Goal: Task Accomplishment & Management: Complete application form

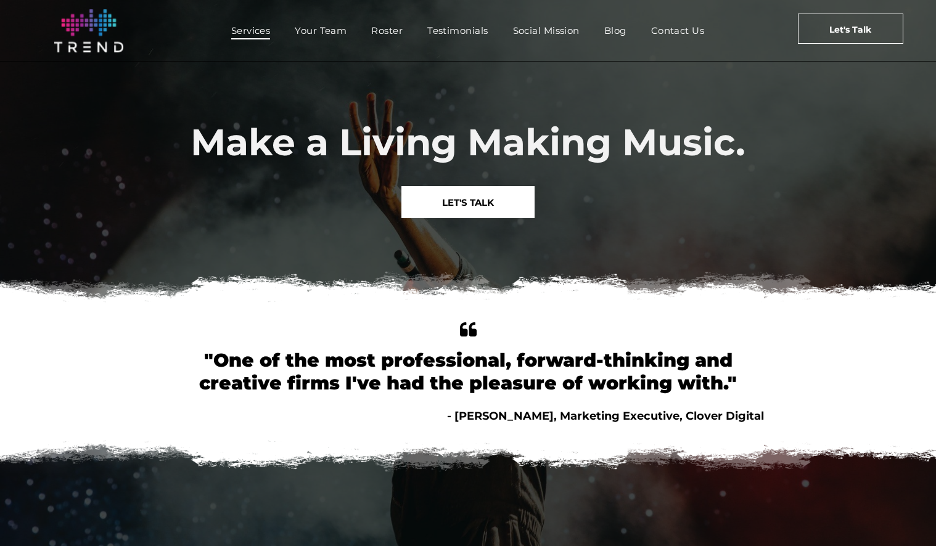
click at [250, 33] on span "Services" at bounding box center [250, 31] width 39 height 18
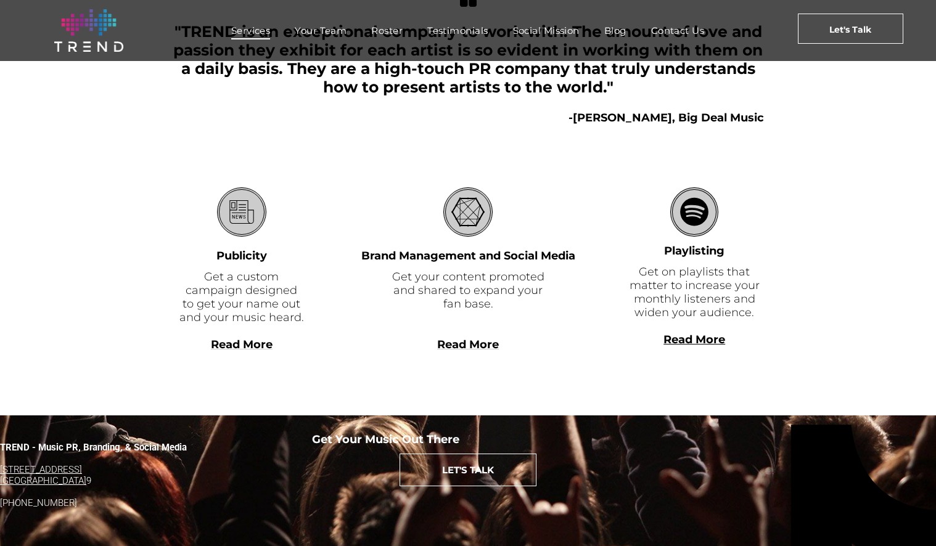
scroll to position [288, 0]
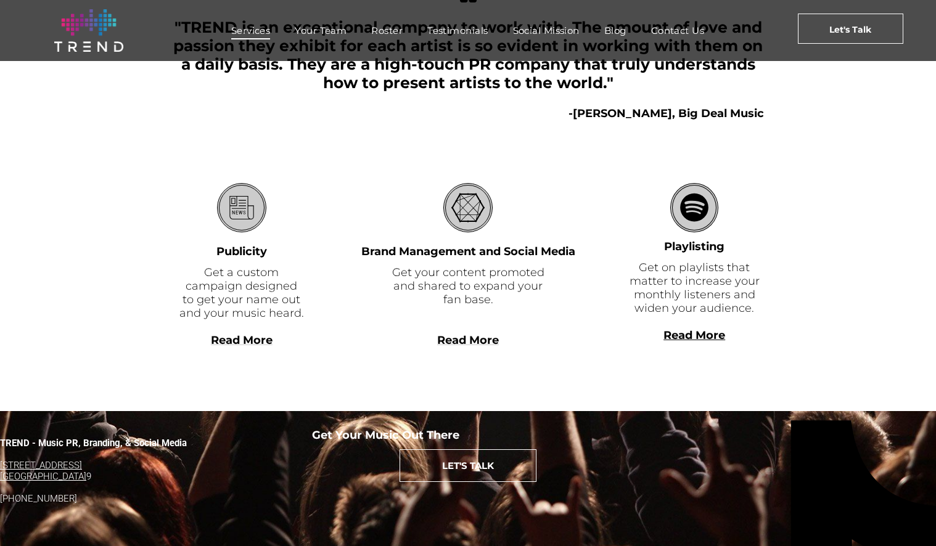
click at [334, 22] on span "Your Team" at bounding box center [321, 31] width 52 height 18
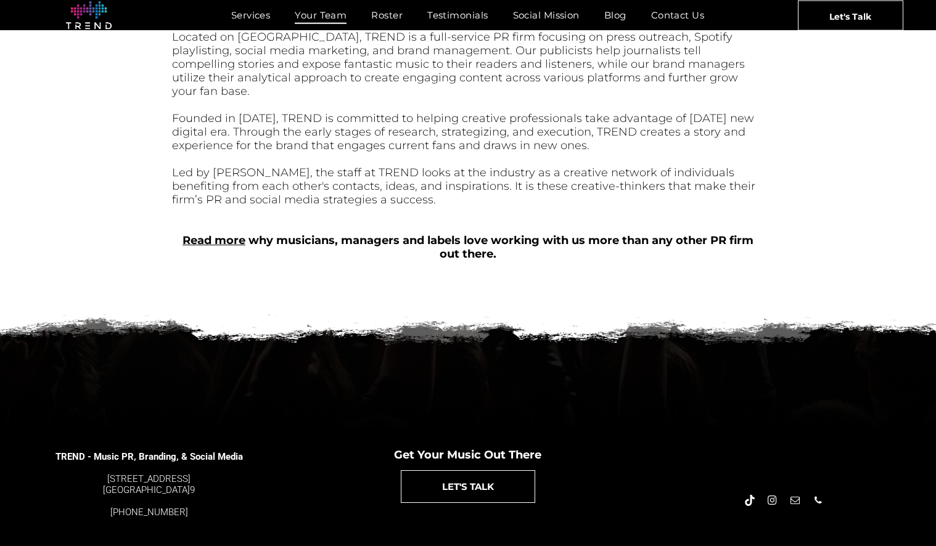
scroll to position [501, 0]
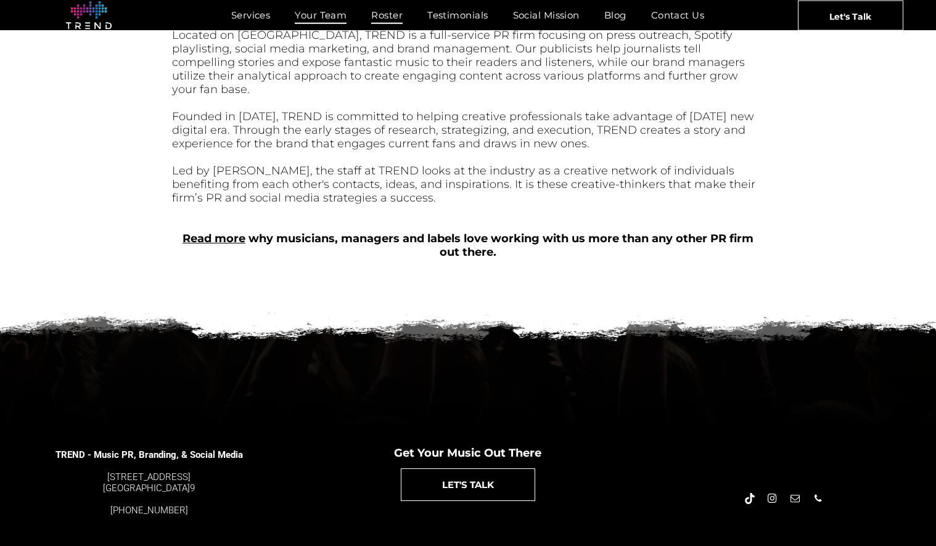
click at [390, 18] on span "Roster" at bounding box center [386, 15] width 31 height 18
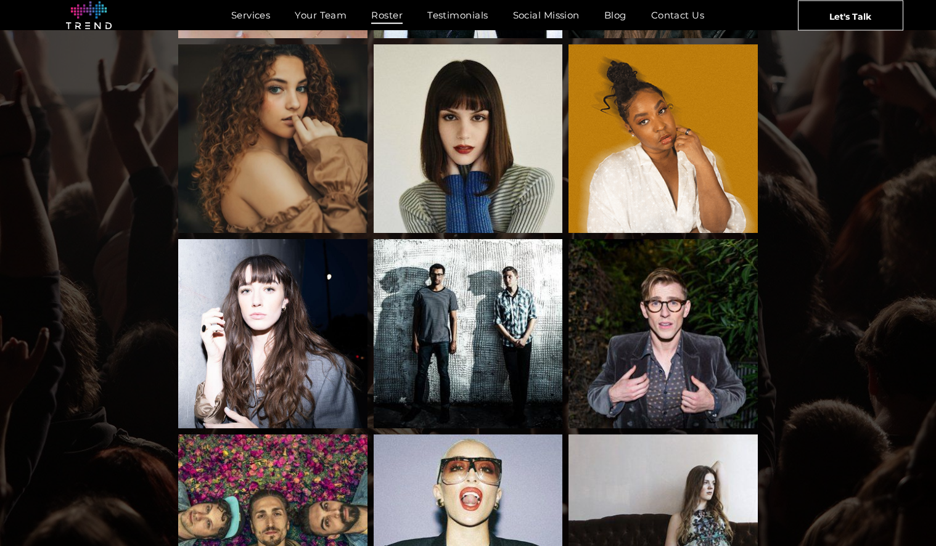
scroll to position [654, 0]
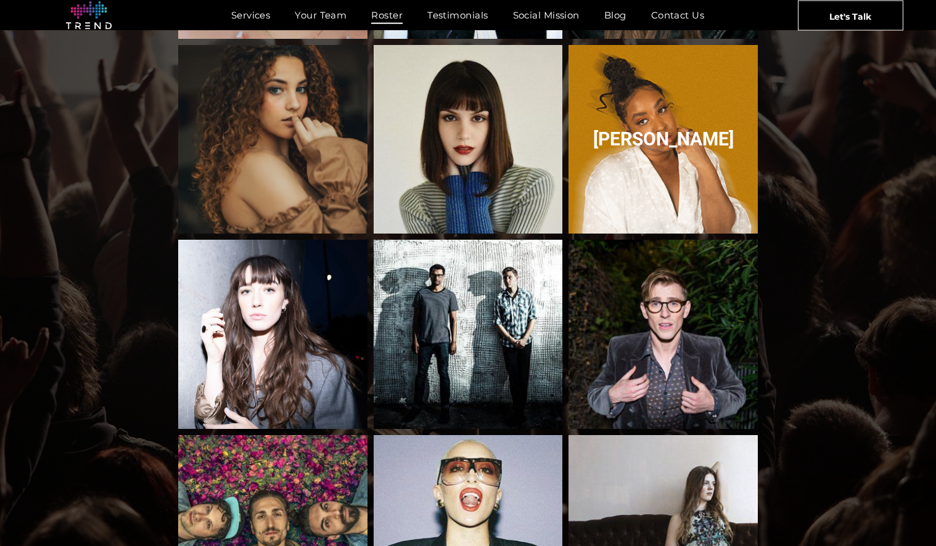
click at [731, 117] on link "Breana Marin" at bounding box center [663, 139] width 200 height 200
click at [697, 91] on link "Breana Marin" at bounding box center [663, 139] width 200 height 200
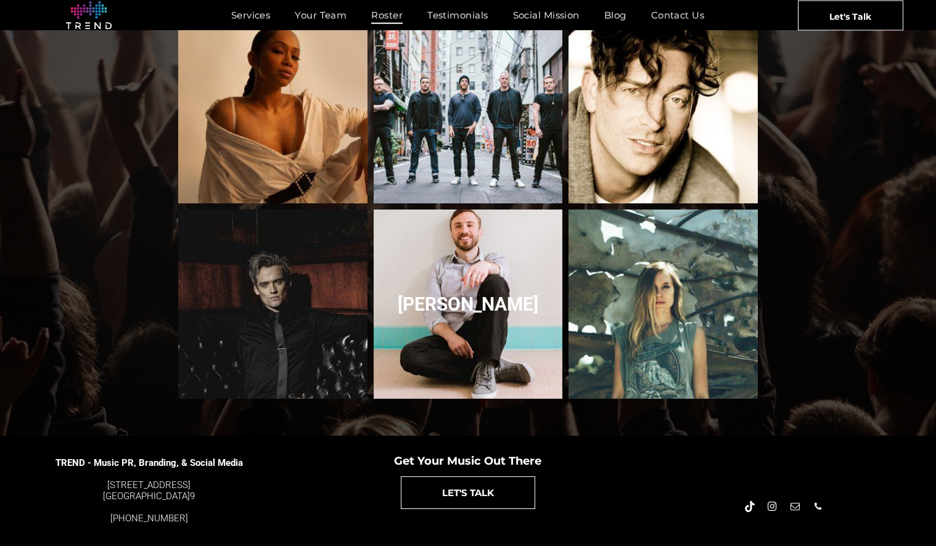
scroll to position [1274, 0]
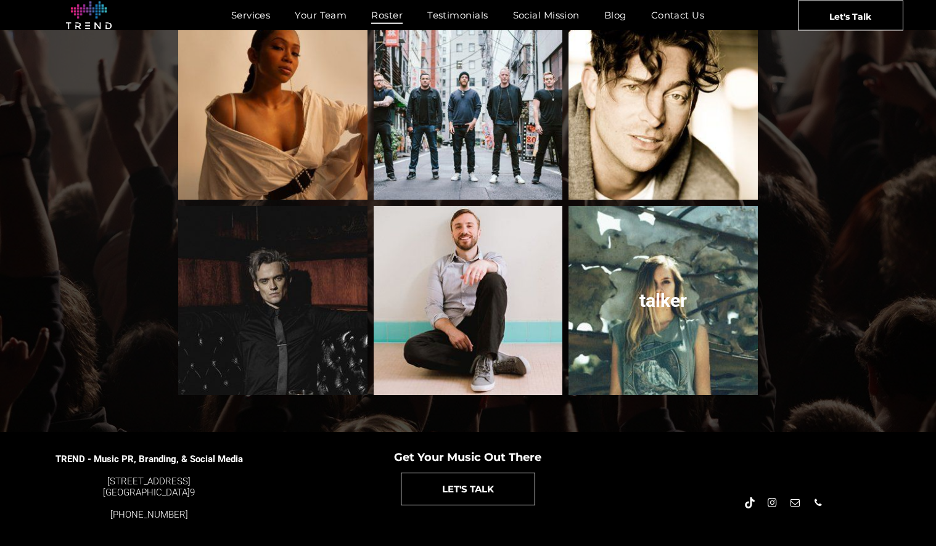
click at [722, 232] on link "talker" at bounding box center [663, 300] width 200 height 200
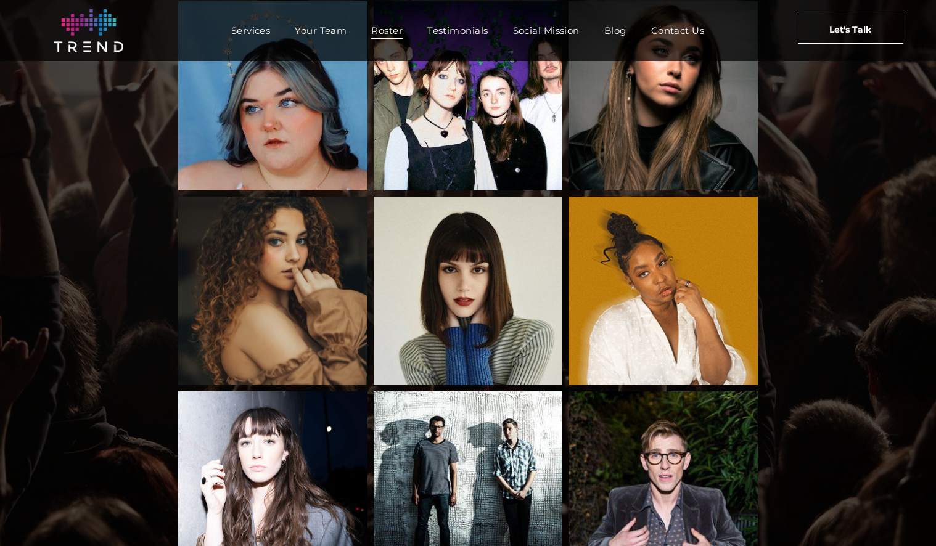
scroll to position [0, 0]
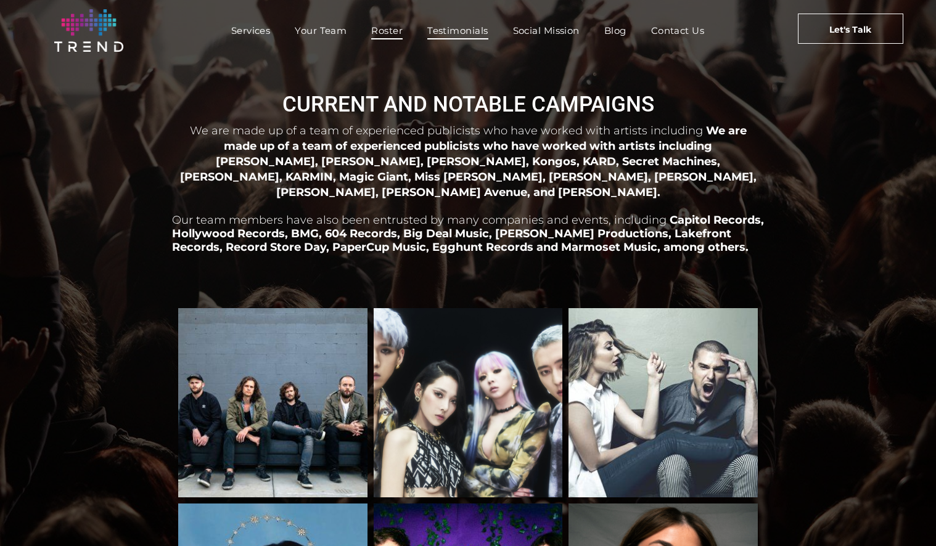
click at [452, 27] on span "Testimonials" at bounding box center [457, 31] width 60 height 18
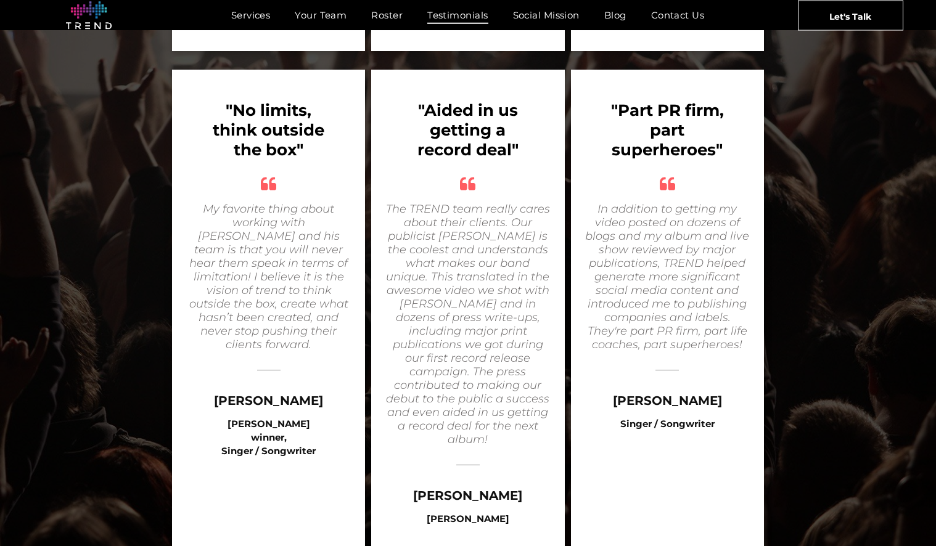
scroll to position [1667, 0]
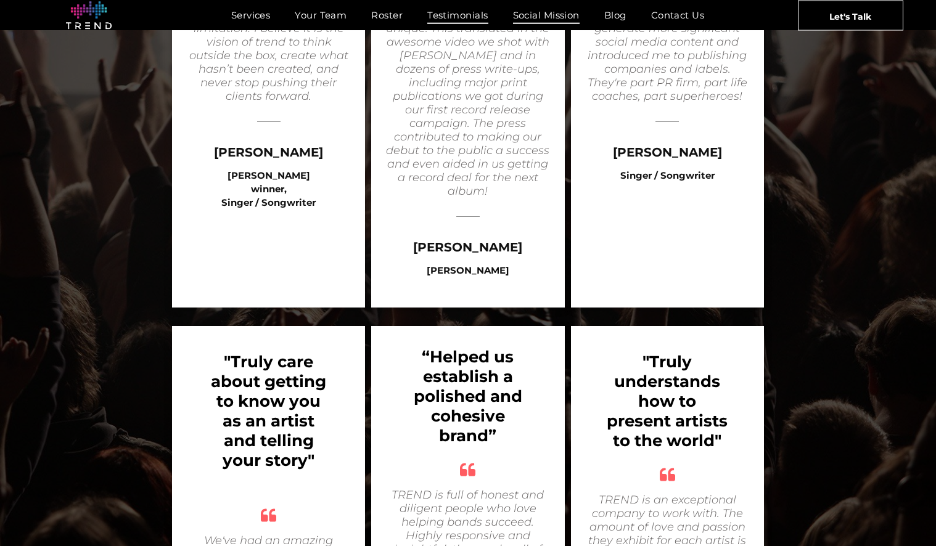
click at [541, 19] on span "Social Mission" at bounding box center [546, 15] width 67 height 18
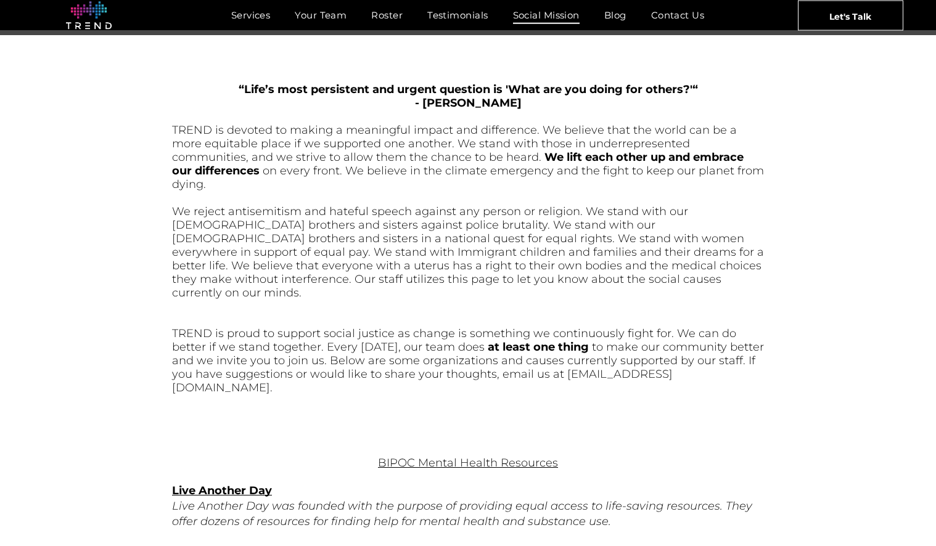
scroll to position [565, 0]
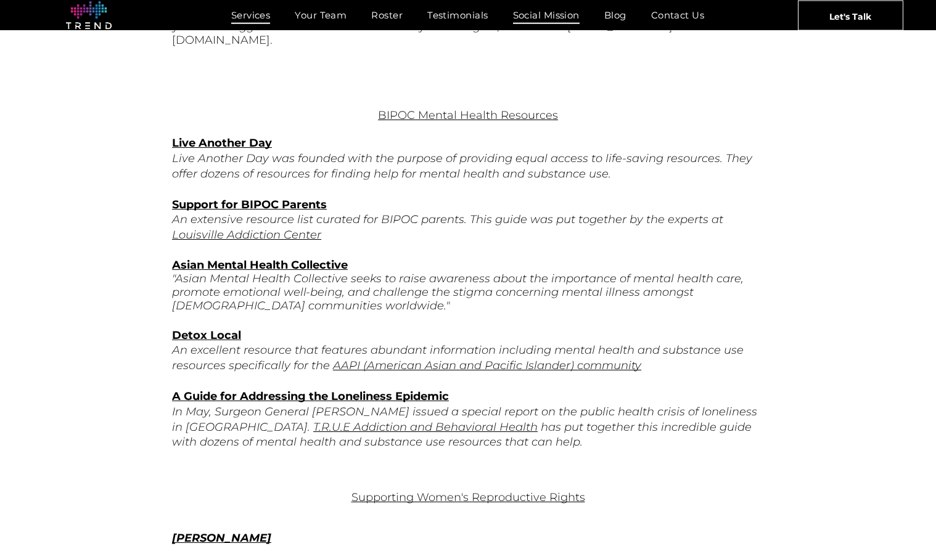
click at [260, 16] on span "Services" at bounding box center [250, 15] width 39 height 18
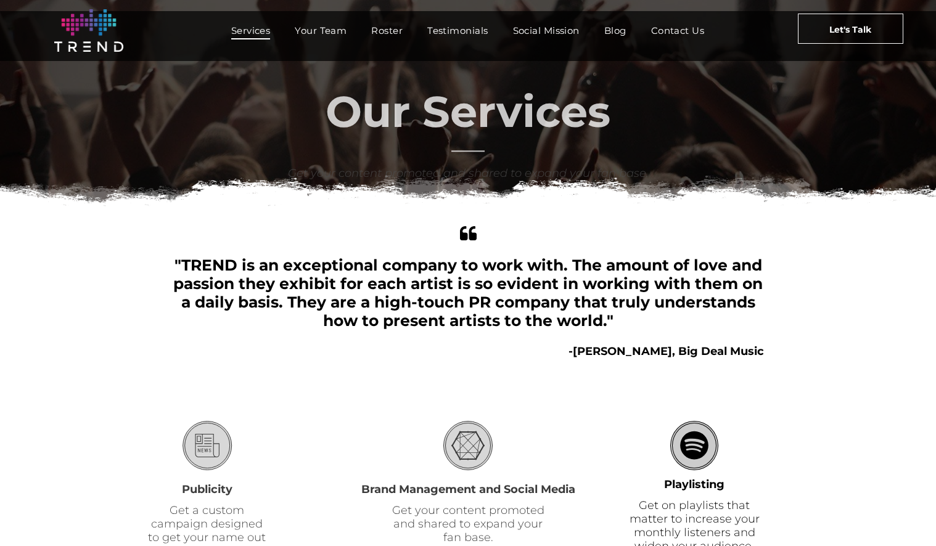
scroll to position [251, 0]
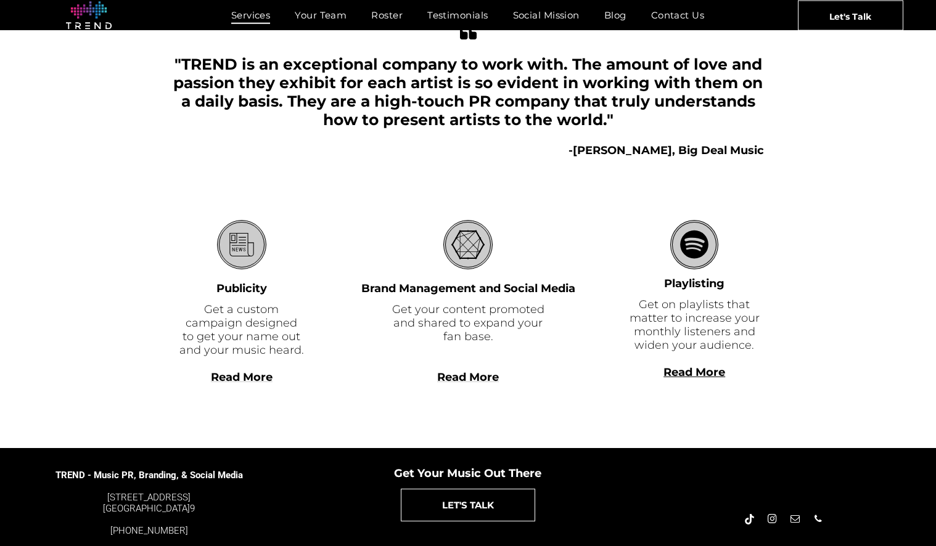
click at [697, 378] on b "Read More" at bounding box center [695, 373] width 62 height 14
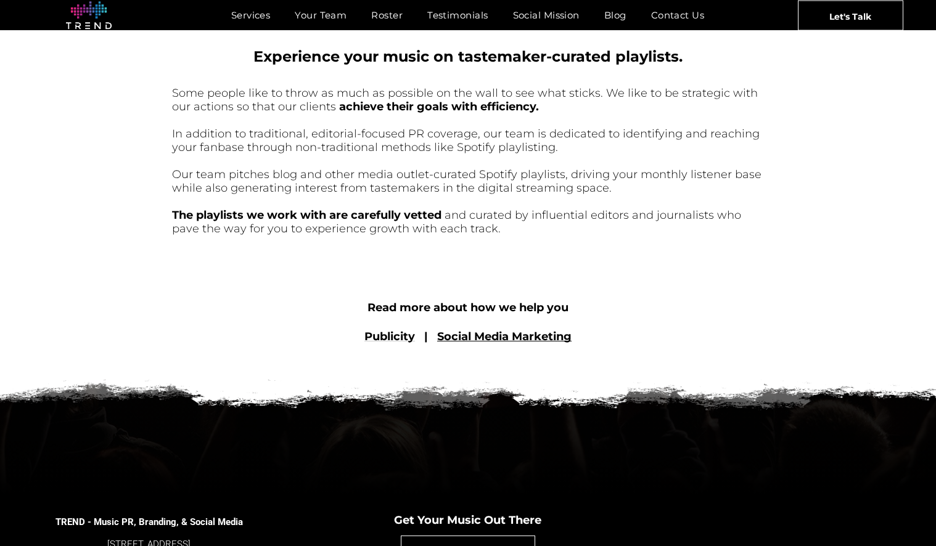
scroll to position [485, 0]
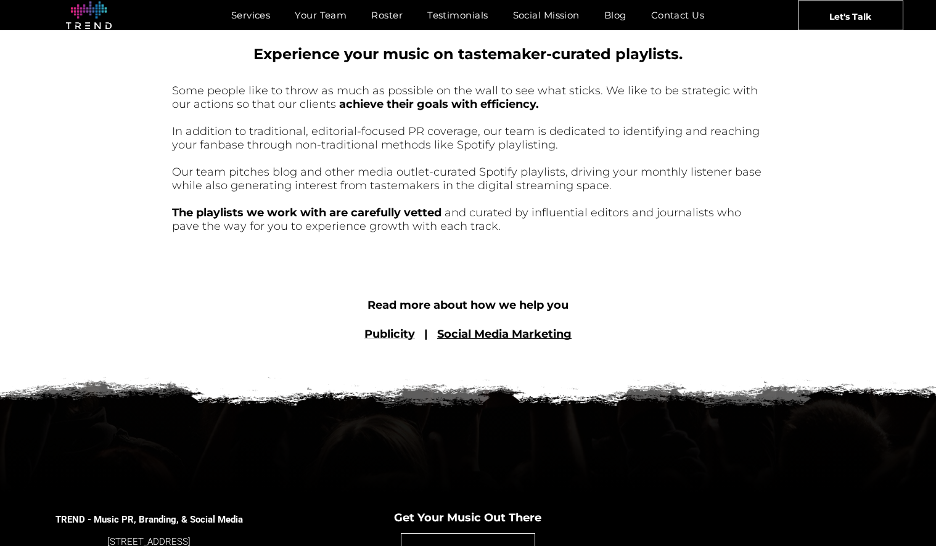
click at [549, 336] on link "Social Media Marketing" at bounding box center [504, 334] width 134 height 14
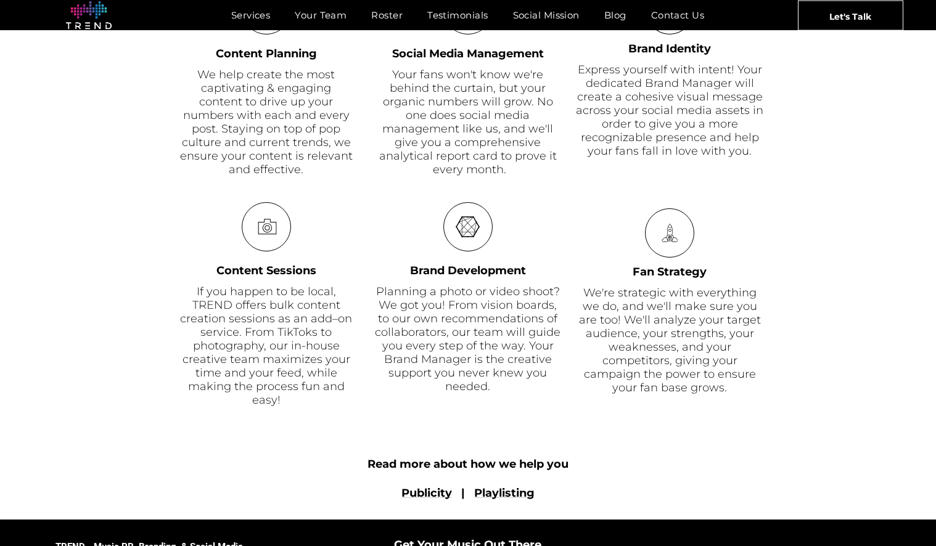
scroll to position [805, 0]
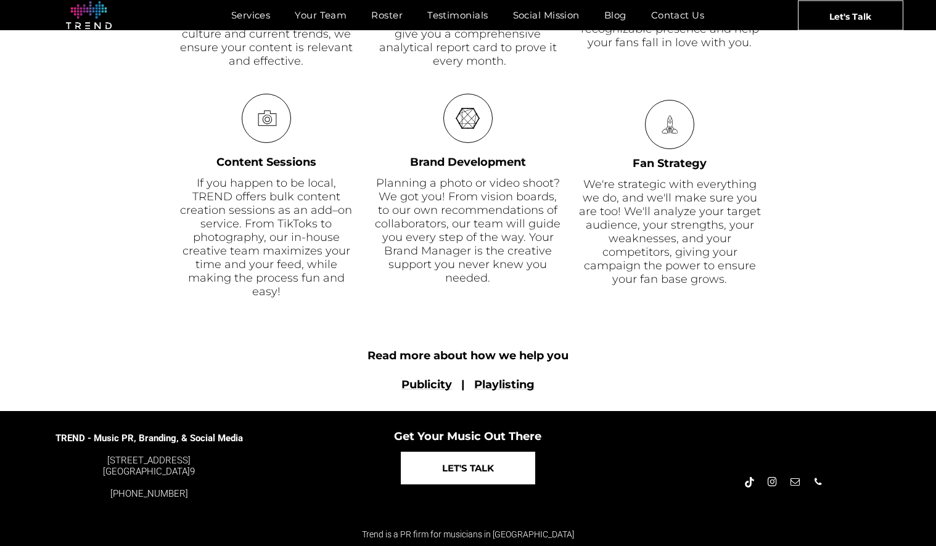
click at [493, 479] on span "LET'S TALK" at bounding box center [468, 468] width 52 height 31
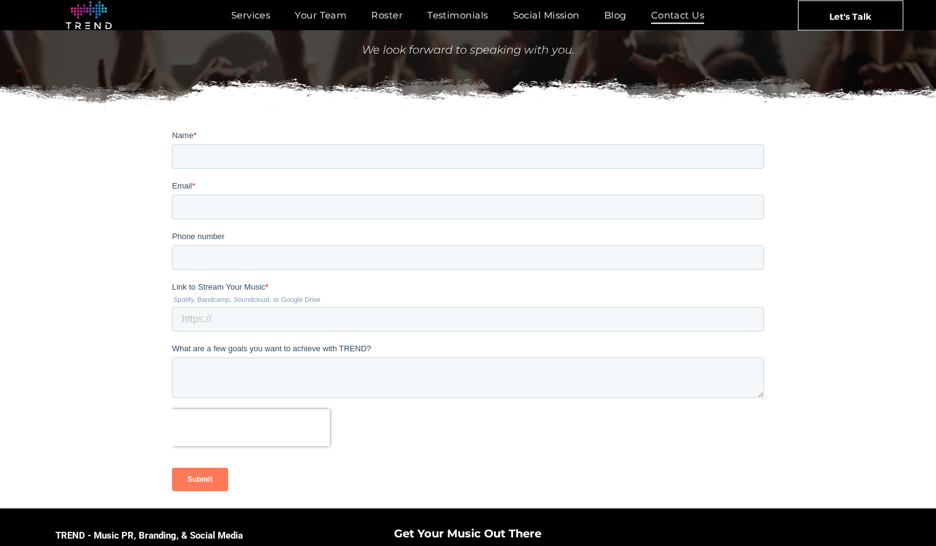
scroll to position [147, 0]
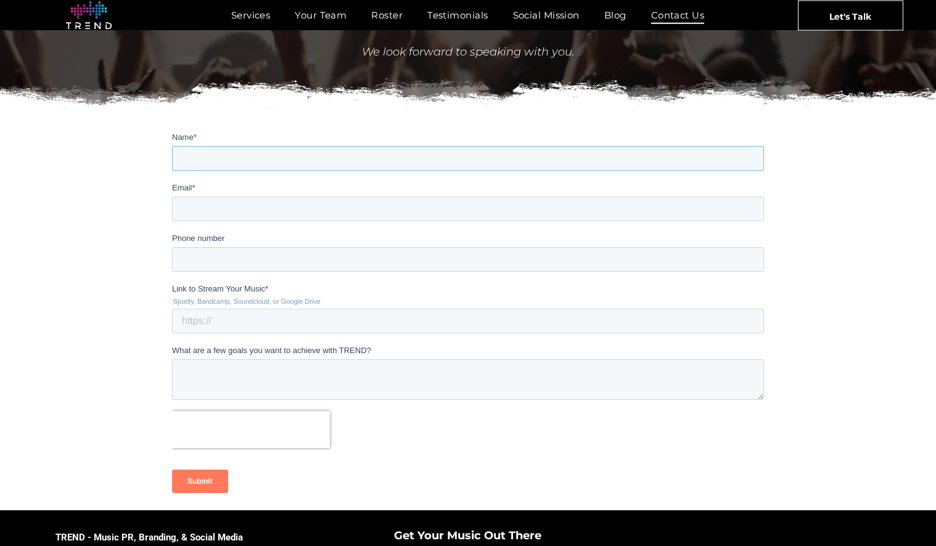
click at [210, 160] on input "Name *" at bounding box center [468, 158] width 592 height 25
type input "[PERSON_NAME] (band is GOODTWIN)"
click at [218, 210] on input "Email *" at bounding box center [468, 209] width 592 height 25
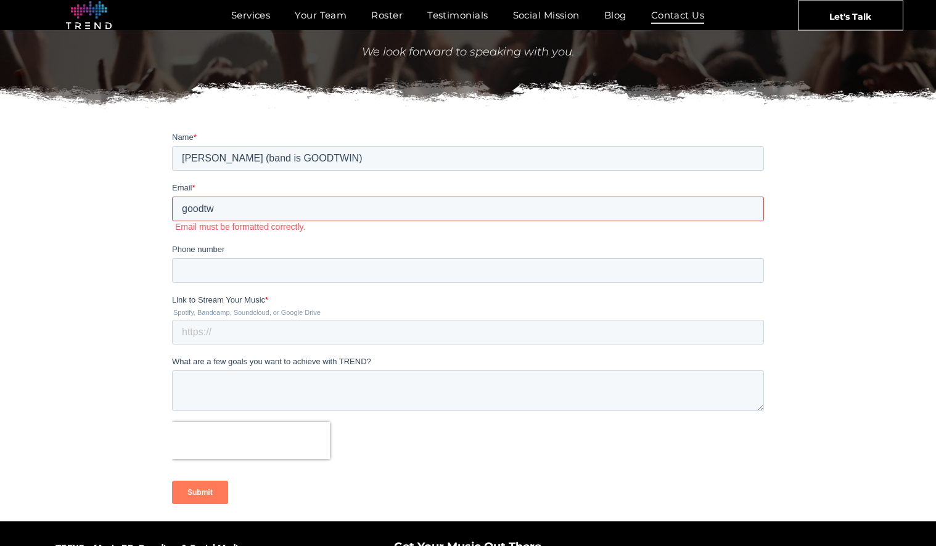
type input "[EMAIL_ADDRESS][DOMAIN_NAME]"
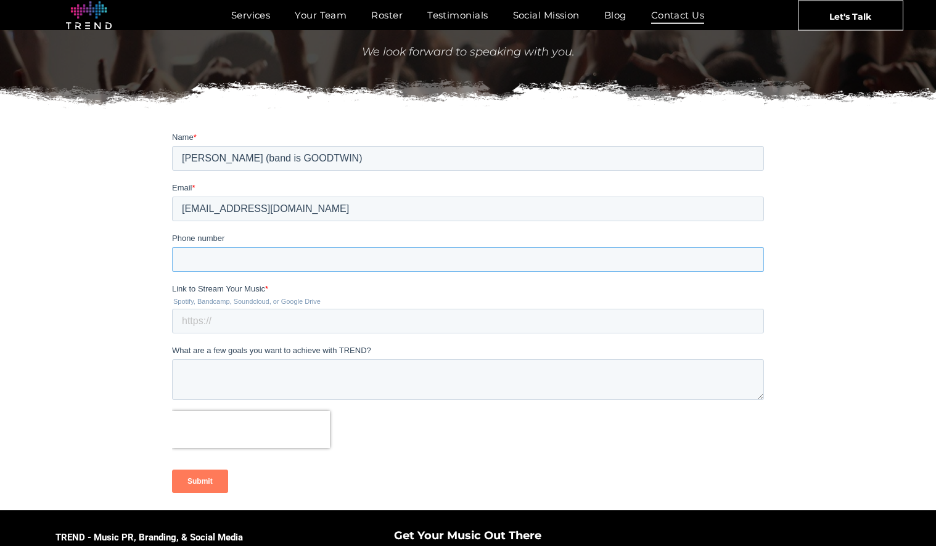
click at [221, 259] on input "Phone number" at bounding box center [468, 259] width 592 height 25
type input "7604496834"
click at [243, 316] on input "Link to Stream Your Music *" at bounding box center [468, 321] width 592 height 25
paste input "[URL][DOMAIN_NAME]"
type input "[URL][DOMAIN_NAME]"
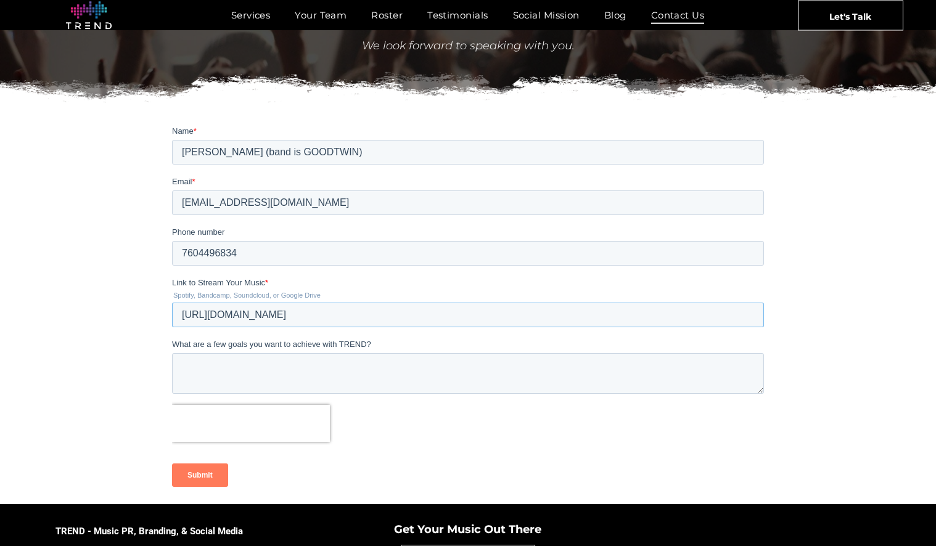
scroll to position [157, 0]
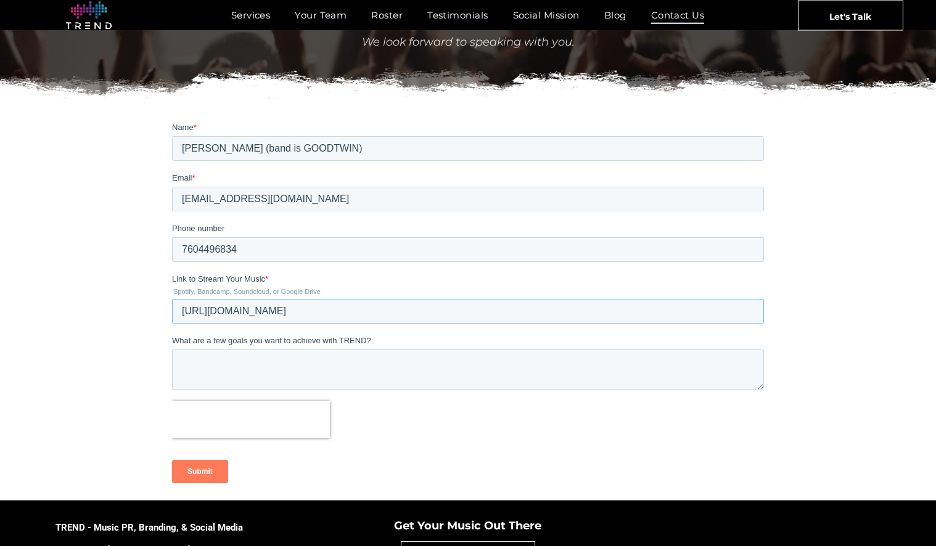
click at [320, 313] on input "[URL][DOMAIN_NAME]" at bounding box center [468, 311] width 592 height 25
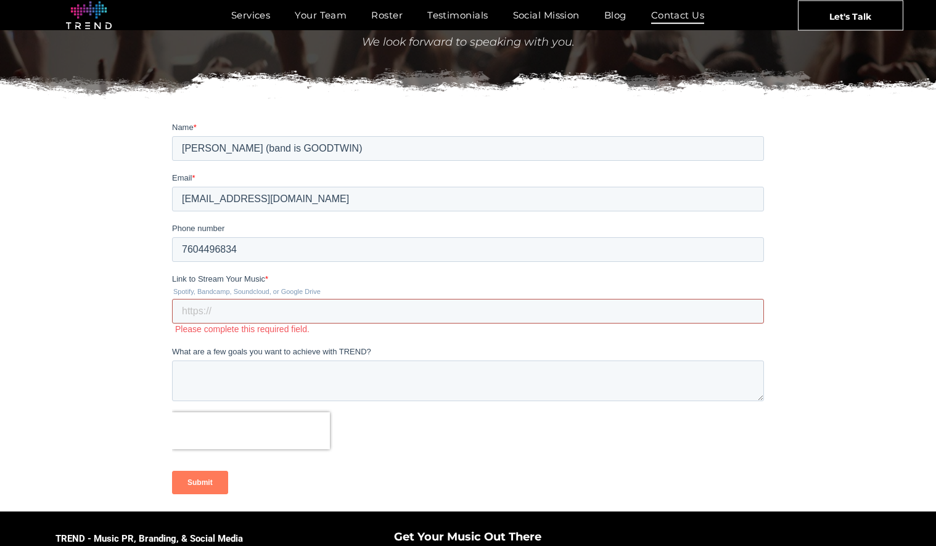
paste input "[URL][DOMAIN_NAME]"
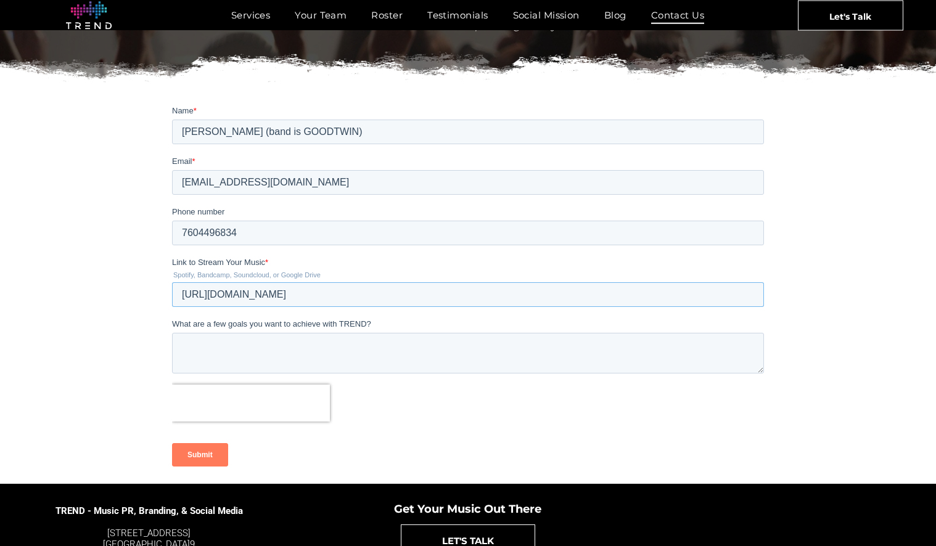
scroll to position [176, 0]
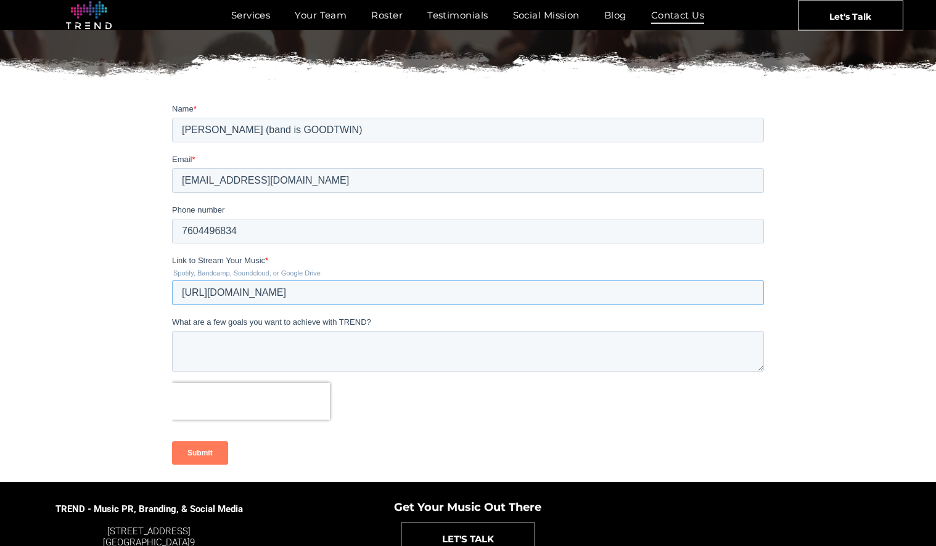
type input "[URL][DOMAIN_NAME]"
click at [279, 352] on textarea "What are a few goals you want to achieve with TREND?" at bounding box center [468, 351] width 592 height 41
click at [234, 347] on textarea "as an upan" at bounding box center [468, 351] width 592 height 41
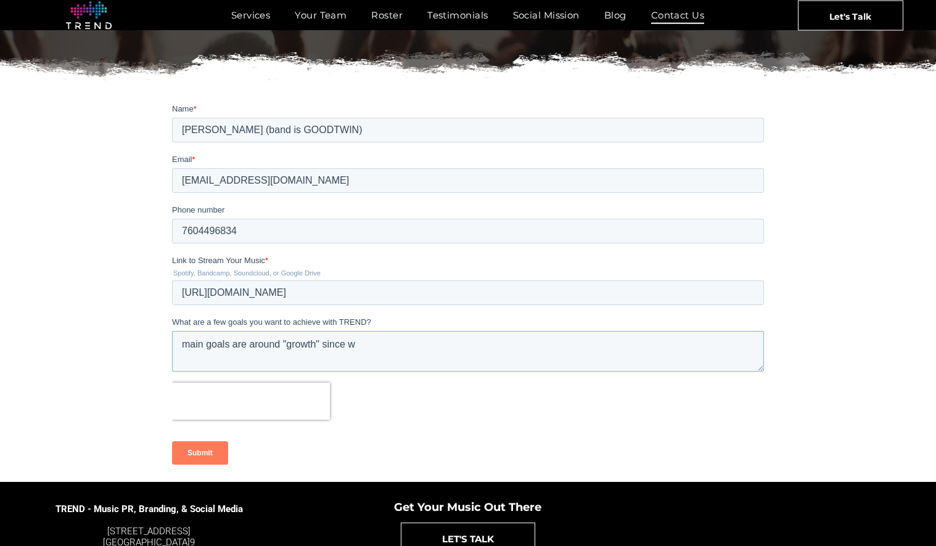
click at [232, 347] on textarea "main goals are around "growth" since" at bounding box center [468, 351] width 592 height 41
click at [368, 348] on textarea "main goals are around "growth" since w" at bounding box center [468, 351] width 592 height 41
click at [543, 350] on textarea "main goals are around "growth" since we're a small, indie up and coming group. …" at bounding box center [468, 351] width 592 height 41
click at [746, 346] on textarea "main goals are around "growth" since we're a small, indie up and coming group. …" at bounding box center [468, 351] width 592 height 41
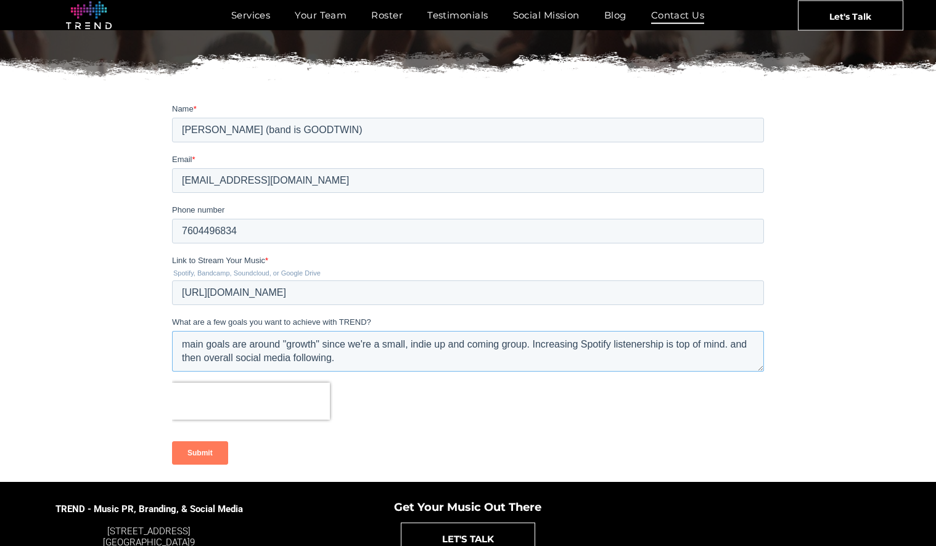
click at [224, 361] on textarea "main goals are around "growth" since we're a small, indie up and coming group. …" at bounding box center [468, 351] width 592 height 41
click at [411, 353] on textarea "main goals are around "growth" since we're a small, indie up and coming group. …" at bounding box center [468, 351] width 592 height 41
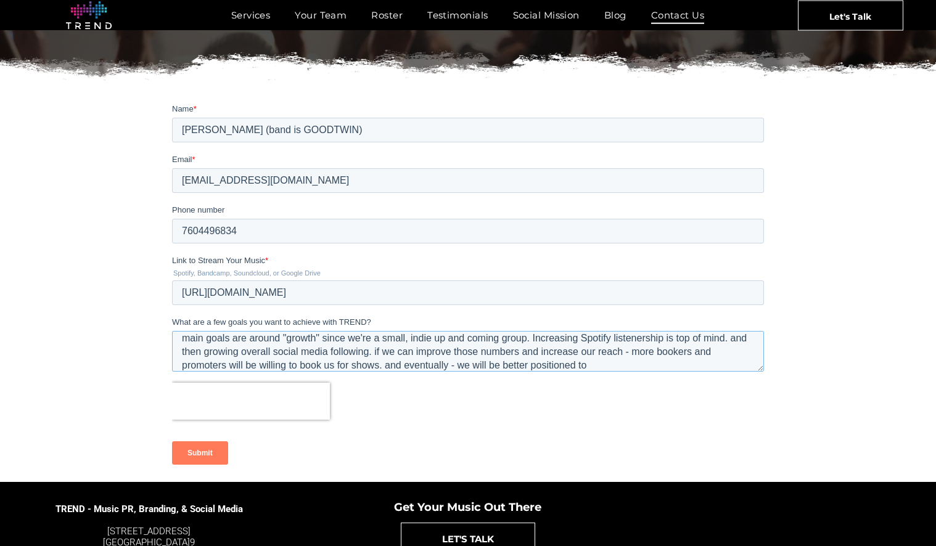
click at [612, 364] on textarea "main goals are around "growth" since we're a small, indie up and coming group. …" at bounding box center [468, 351] width 592 height 41
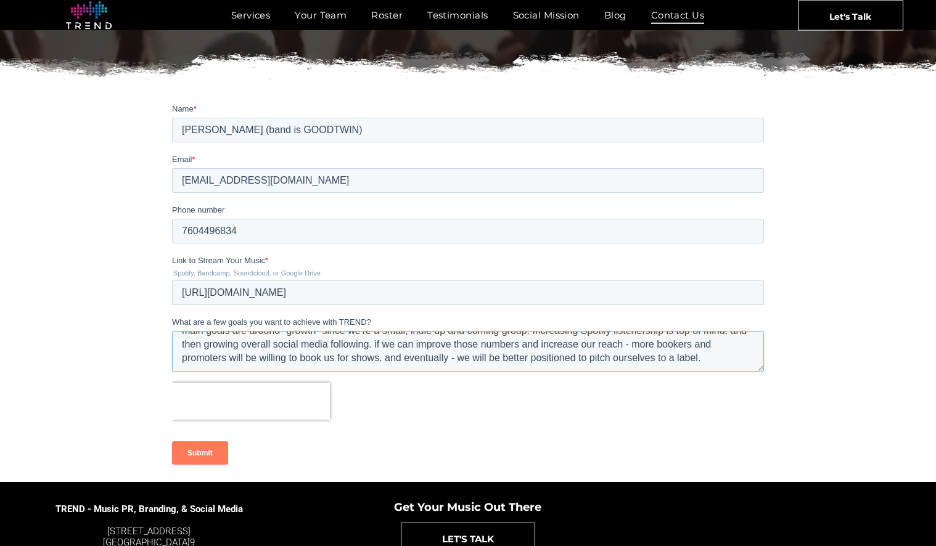
scroll to position [0, 0]
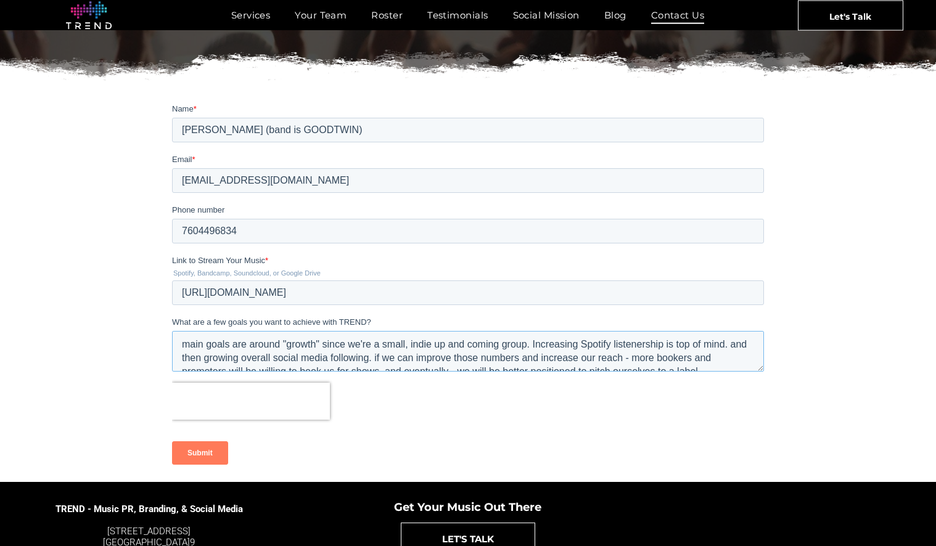
click at [435, 342] on textarea "main goals are around "growth" since we're a small, indie up and coming group. …" at bounding box center [468, 351] width 592 height 41
drag, startPoint x: 504, startPoint y: 347, endPoint x: 443, endPoint y: 347, distance: 60.4
click at [443, 347] on textarea "main goals are around "growth" since we're a small, indie up and coming group. …" at bounding box center [468, 351] width 592 height 41
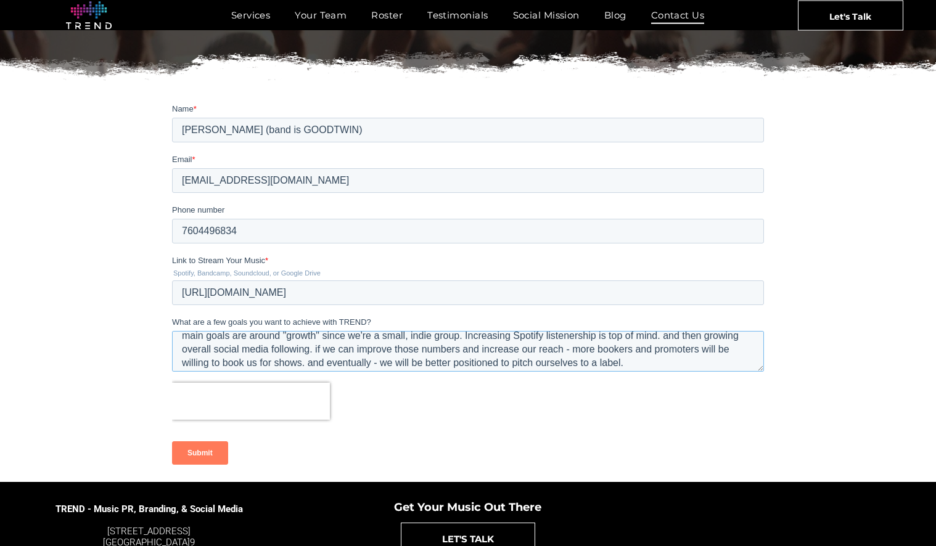
scroll to position [14, 0]
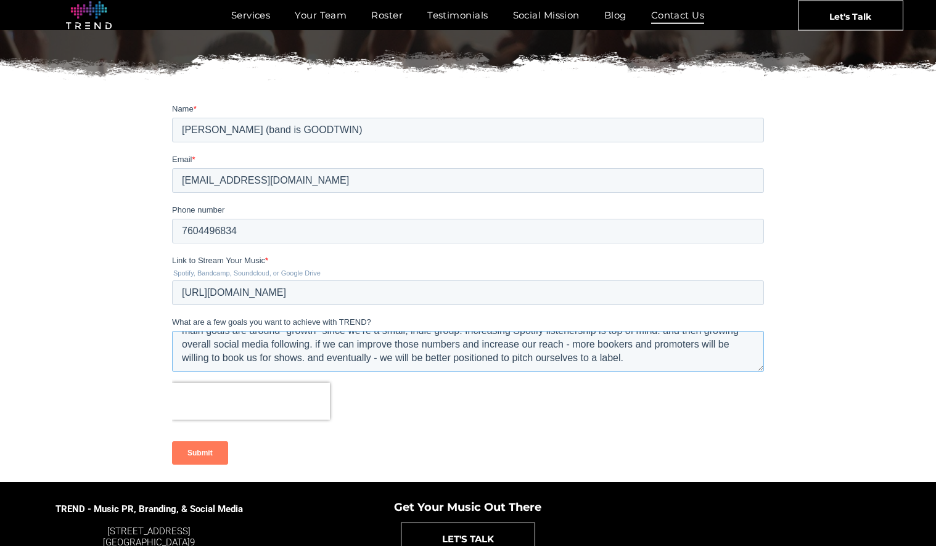
drag, startPoint x: 567, startPoint y: 347, endPoint x: 466, endPoint y: 346, distance: 100.5
click at [466, 346] on textarea "main goals are around "growth" since we're a small, indie group. Increasing Spo…" at bounding box center [468, 351] width 592 height 41
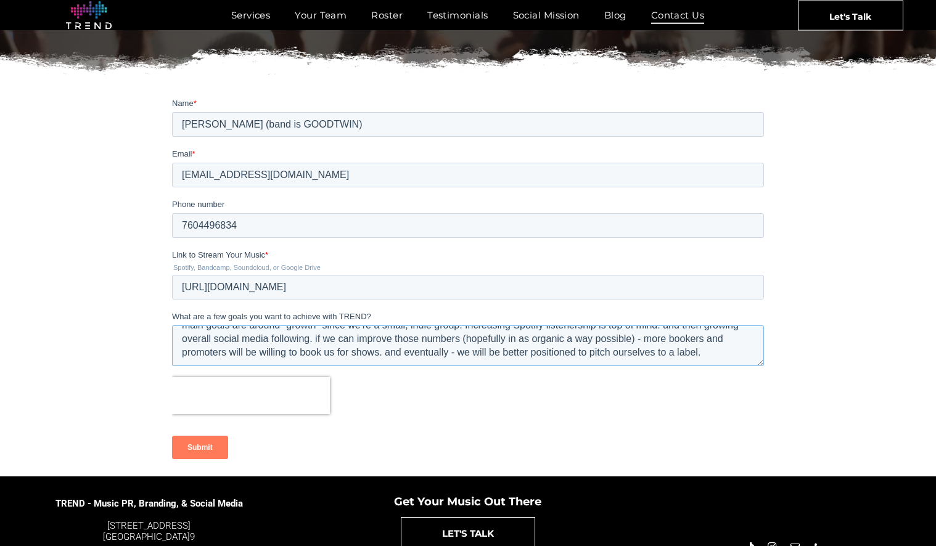
scroll to position [182, 0]
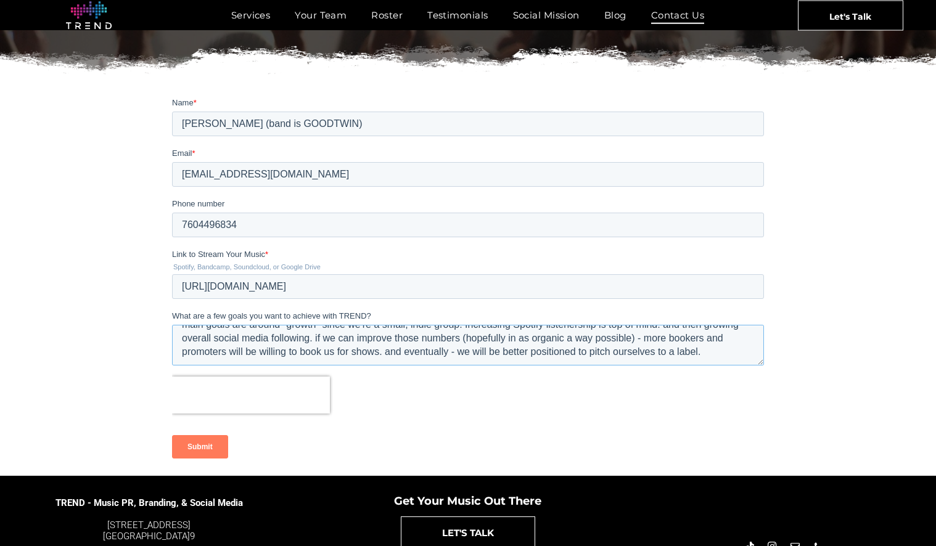
drag, startPoint x: 636, startPoint y: 339, endPoint x: 469, endPoint y: 340, distance: 167.1
click at [468, 340] on textarea "main goals are around "growth" since we're a small, indie group. Increasing Spo…" at bounding box center [468, 345] width 592 height 41
drag, startPoint x: 593, startPoint y: 342, endPoint x: 664, endPoint y: 342, distance: 70.3
click at [664, 342] on textarea "main goals are around "growth" since we're a small, indie group. Increasing Spo…" at bounding box center [468, 345] width 592 height 41
click at [586, 347] on textarea "main goals are around "growth" since we're a small, indie group. Increasing Spo…" at bounding box center [468, 345] width 592 height 41
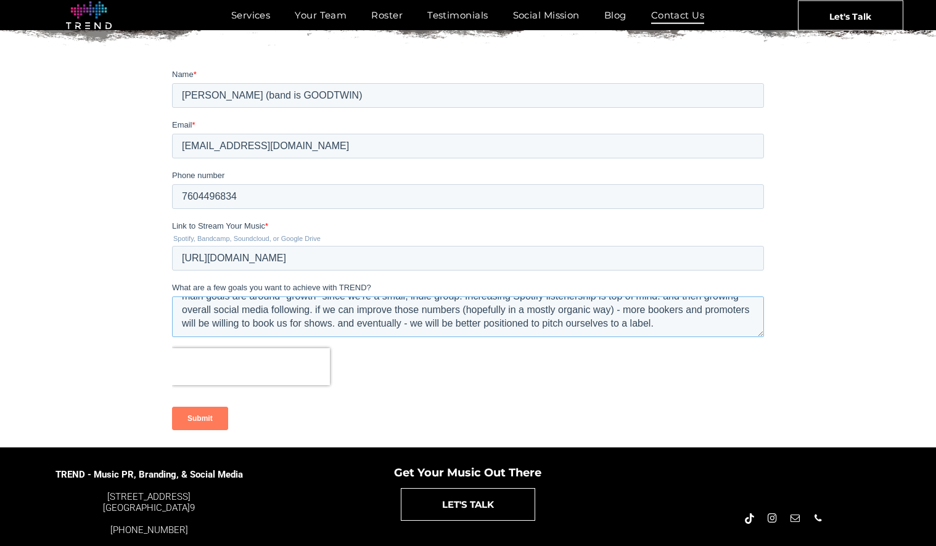
scroll to position [213, 0]
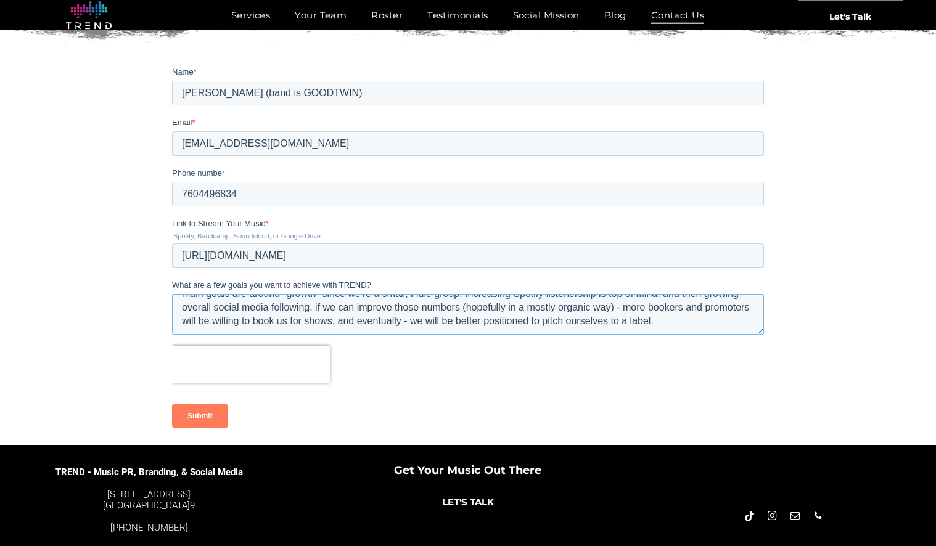
type textarea "main goals are around "growth" since we're a small, indie group. Increasing Spo…"
click at [215, 421] on input "Submit" at bounding box center [200, 416] width 56 height 23
